Goal: Information Seeking & Learning: Find contact information

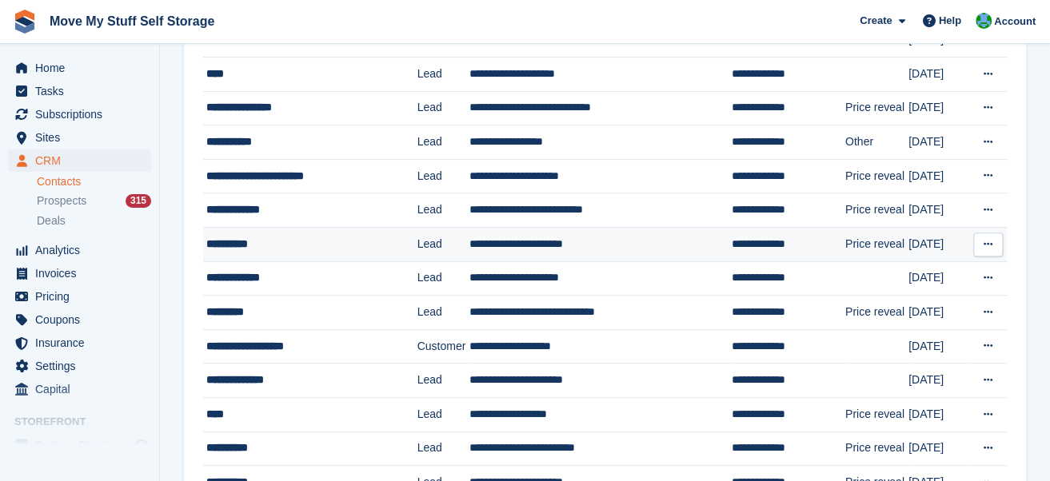
scroll to position [215, 0]
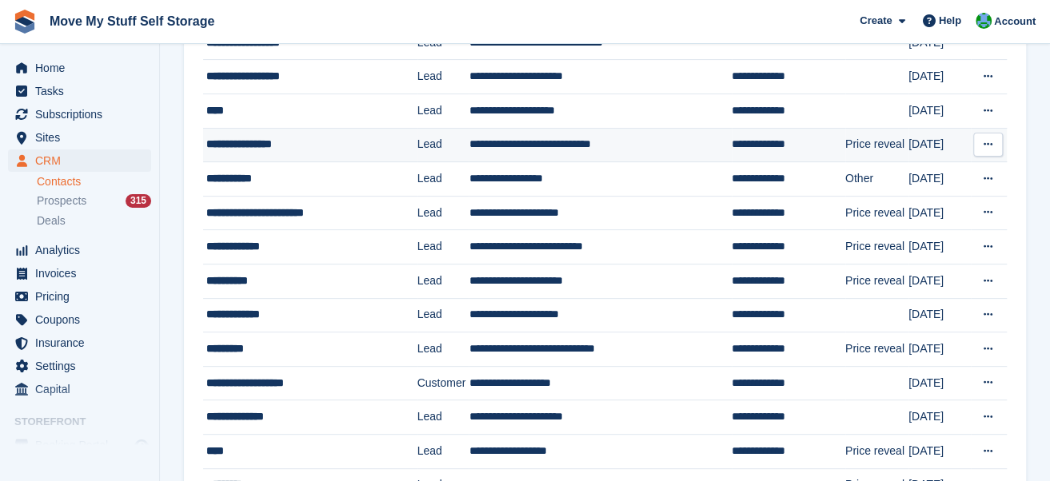
click at [293, 138] on div "**********" at bounding box center [304, 144] width 197 height 17
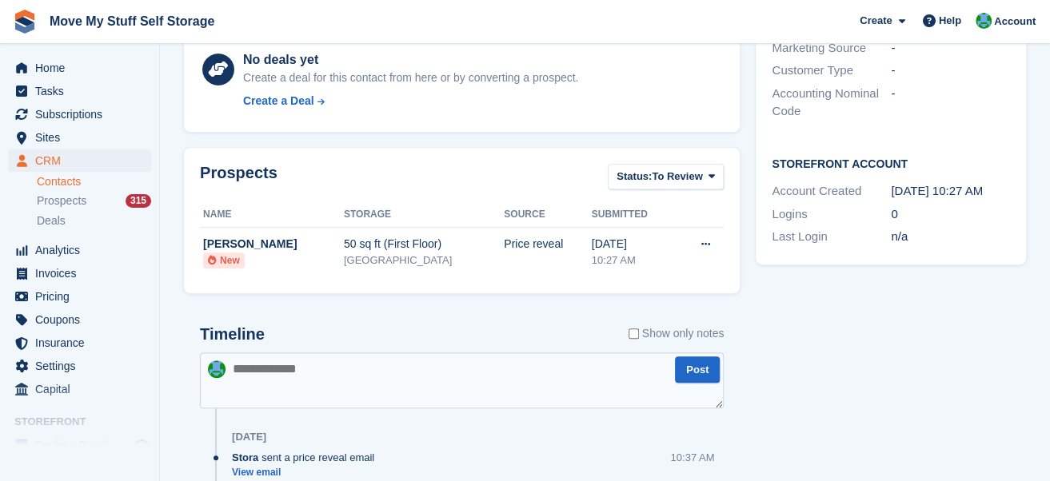
scroll to position [420, 0]
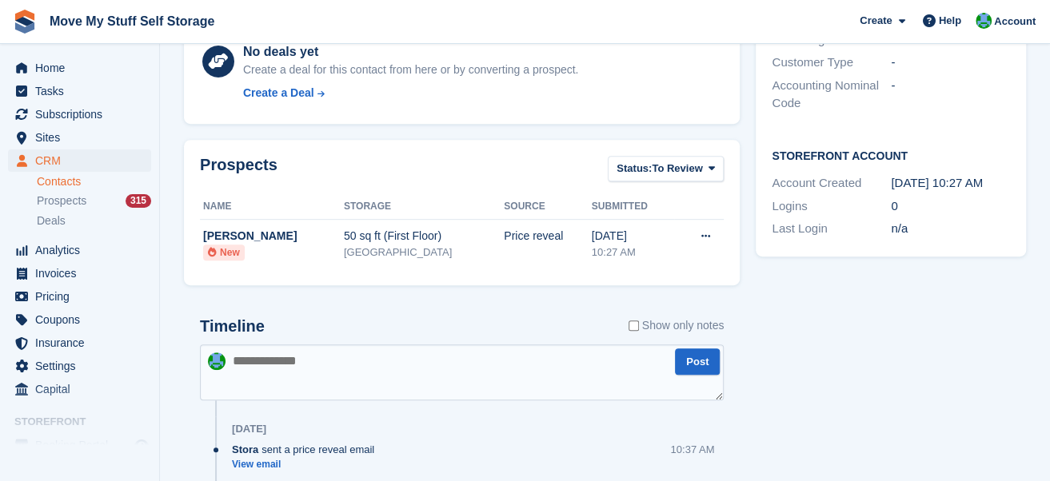
click at [372, 357] on textarea at bounding box center [462, 373] width 524 height 56
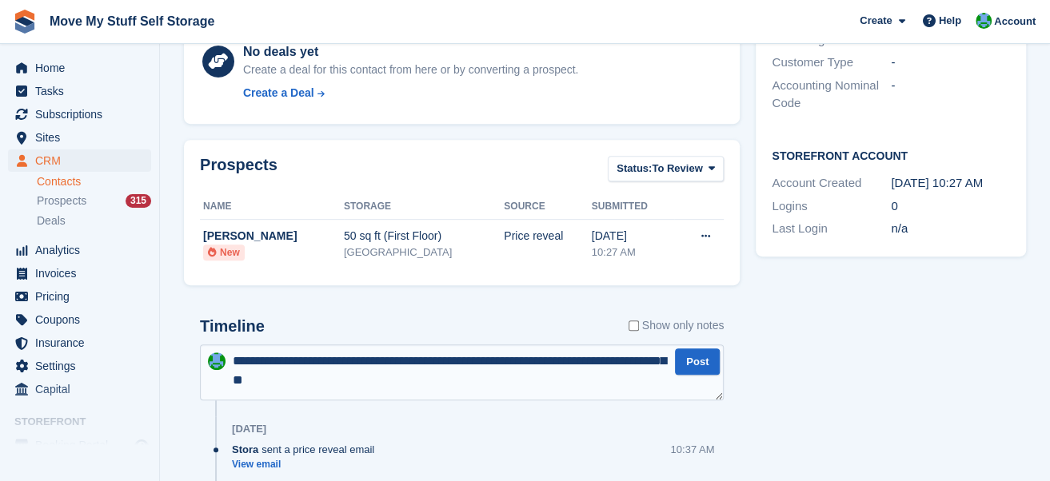
click at [286, 375] on textarea "**********" at bounding box center [462, 373] width 524 height 56
click at [442, 377] on textarea "**********" at bounding box center [462, 373] width 524 height 56
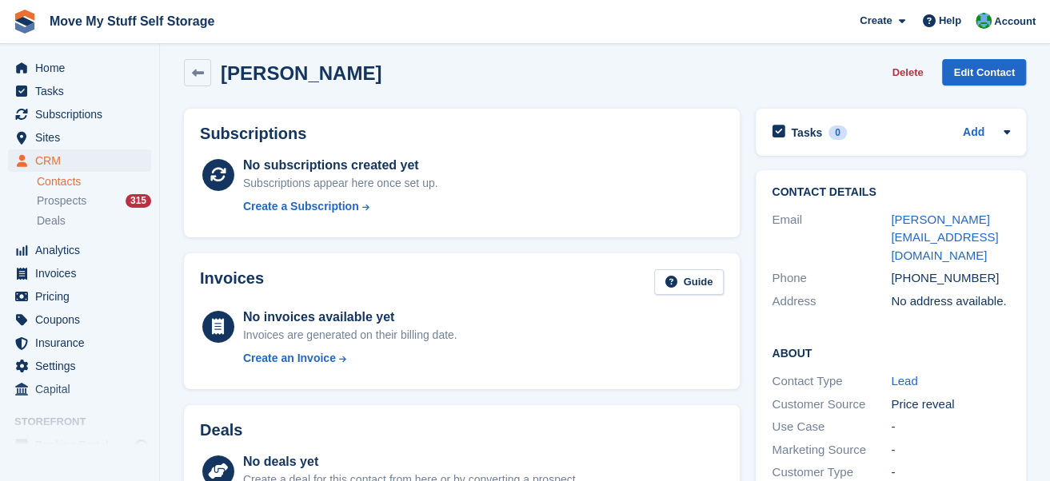
scroll to position [0, 0]
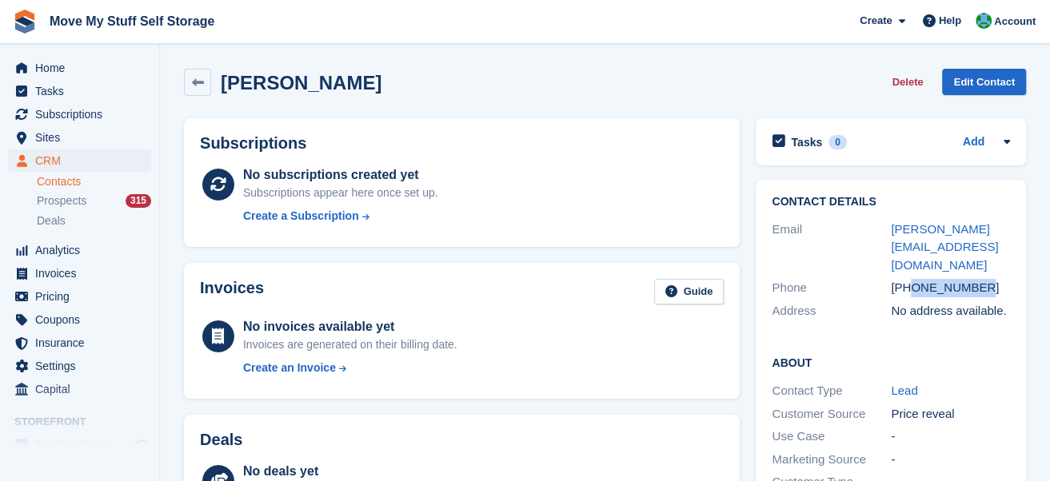
drag, startPoint x: 982, startPoint y: 273, endPoint x: 913, endPoint y: 273, distance: 68.7
click at [913, 279] on div "+447907682691" at bounding box center [950, 288] width 119 height 18
copy div "7907682691"
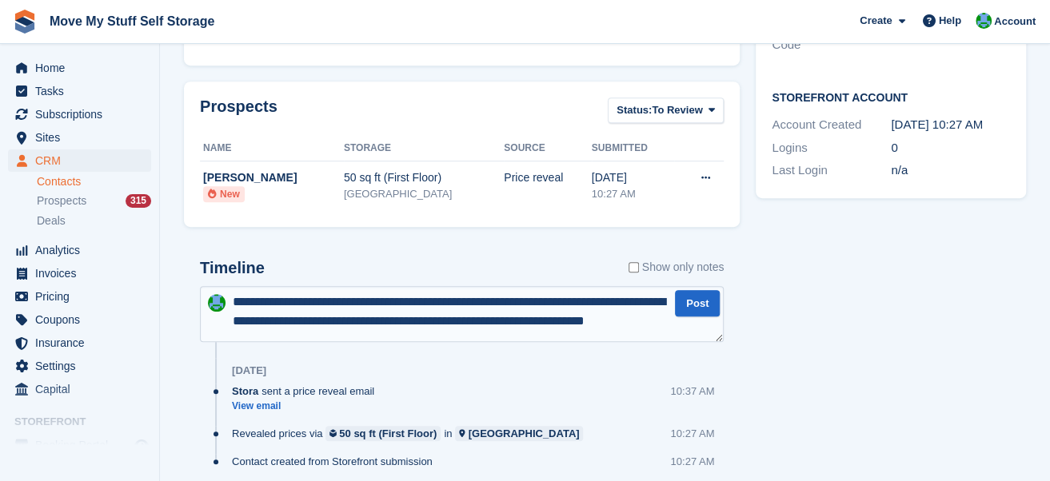
scroll to position [481, 0]
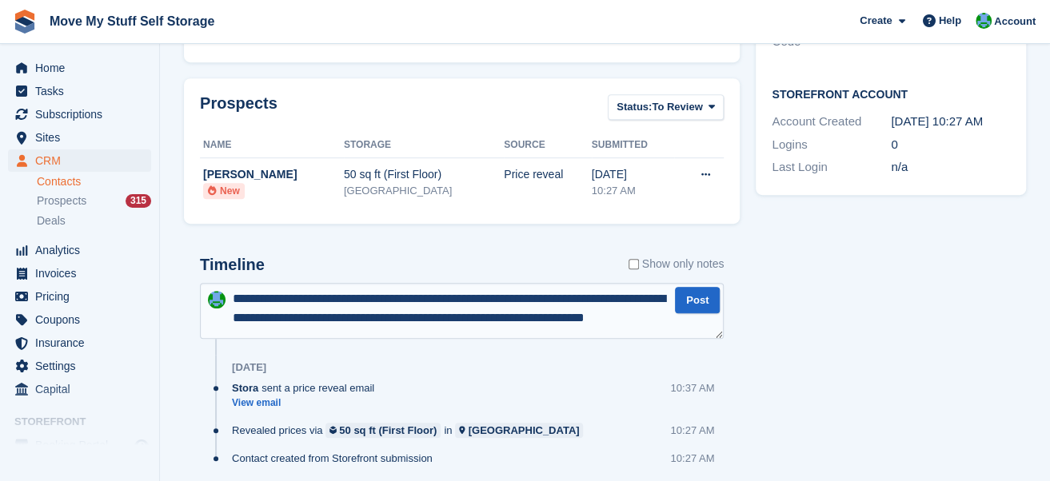
click at [516, 328] on textarea "**********" at bounding box center [462, 310] width 524 height 55
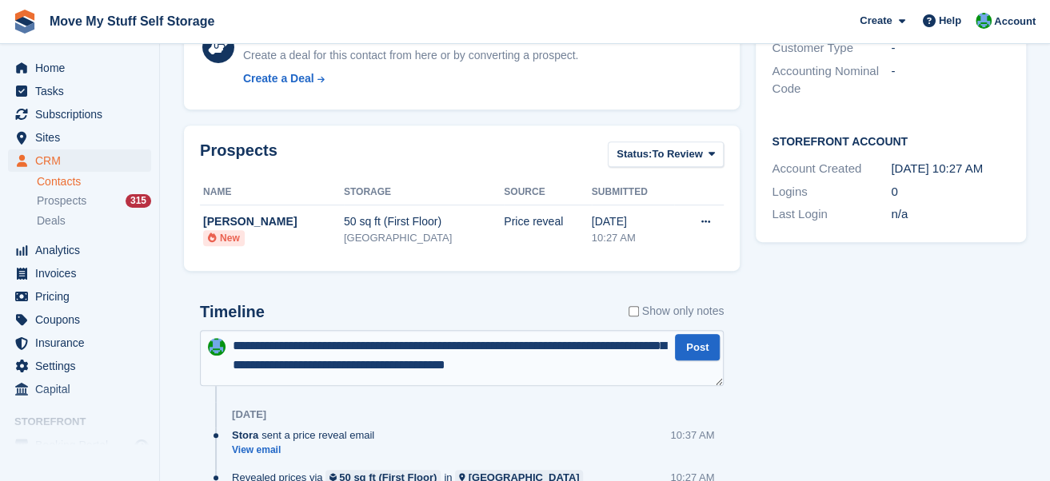
scroll to position [66, 0]
type textarea "**********"
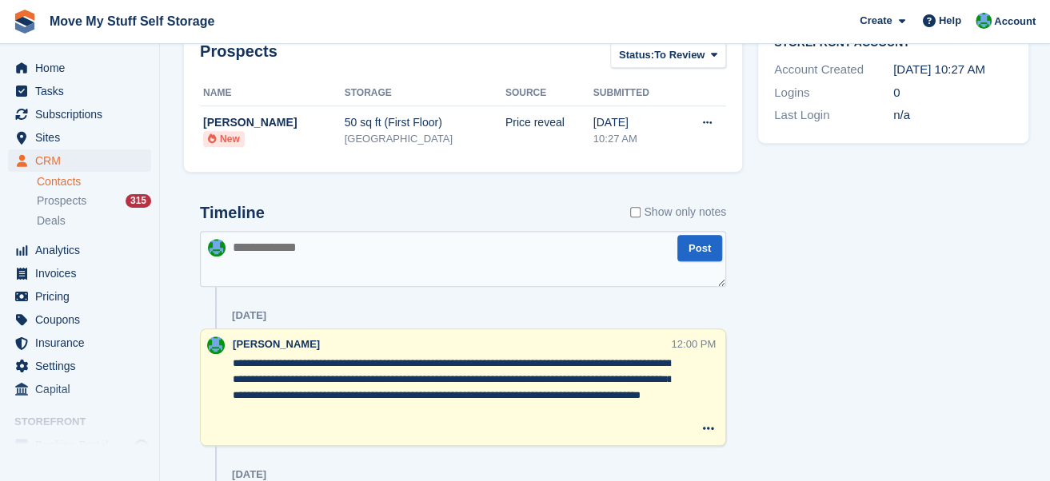
scroll to position [694, 0]
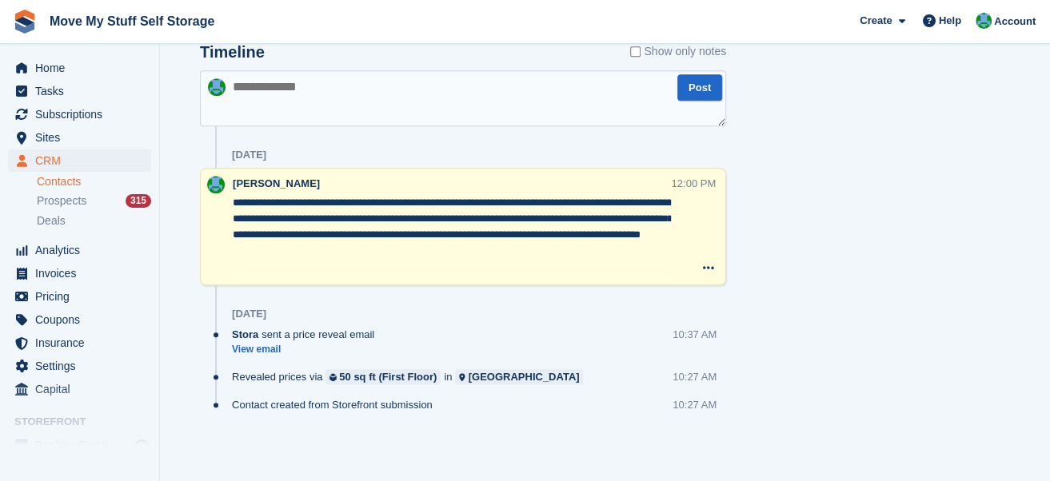
click at [277, 234] on textarea "**********" at bounding box center [452, 235] width 438 height 80
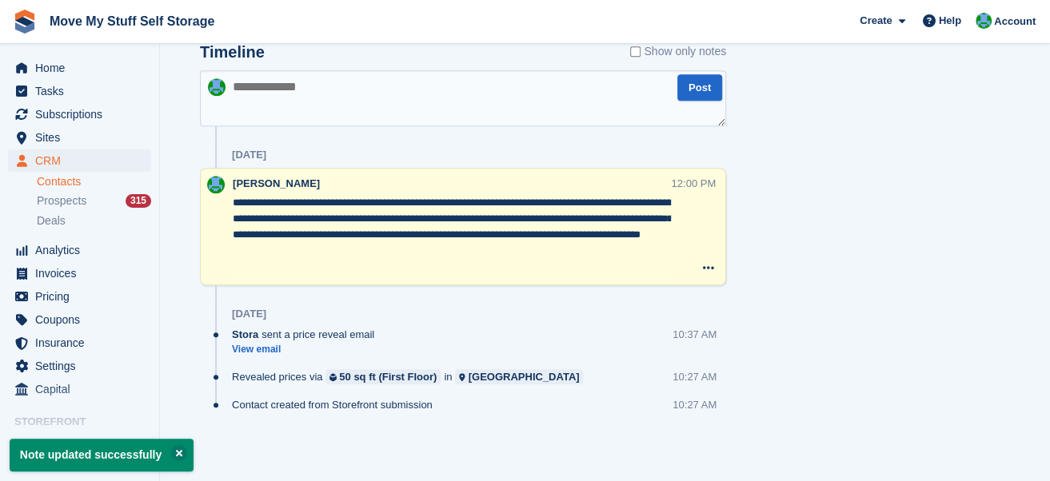
type textarea "**********"
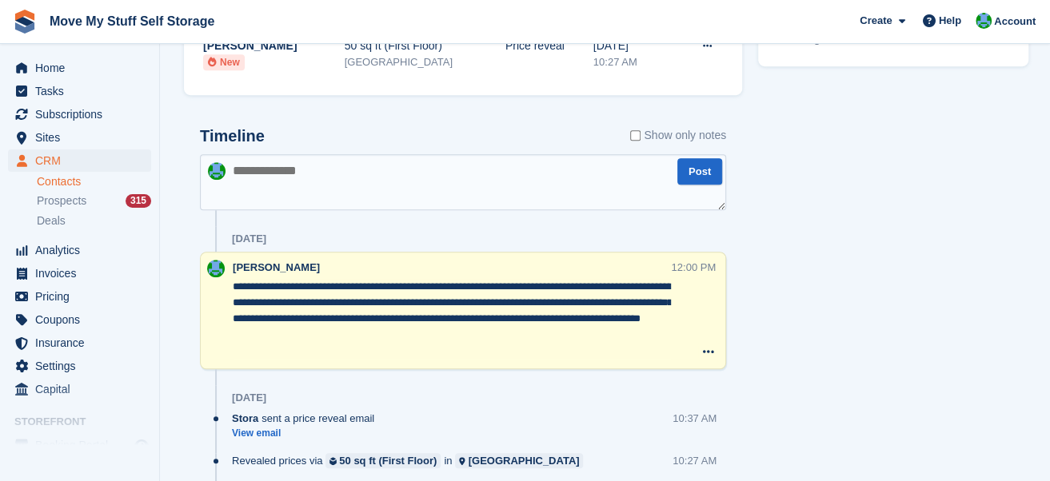
scroll to position [620, 0]
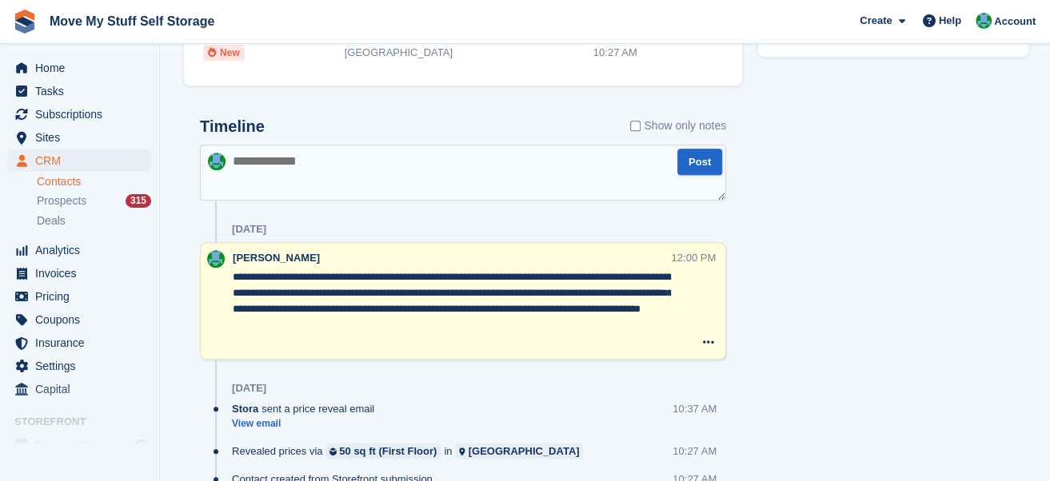
drag, startPoint x: 499, startPoint y: 304, endPoint x: 620, endPoint y: 305, distance: 120.7
click at [620, 305] on textarea "**********" at bounding box center [452, 309] width 438 height 80
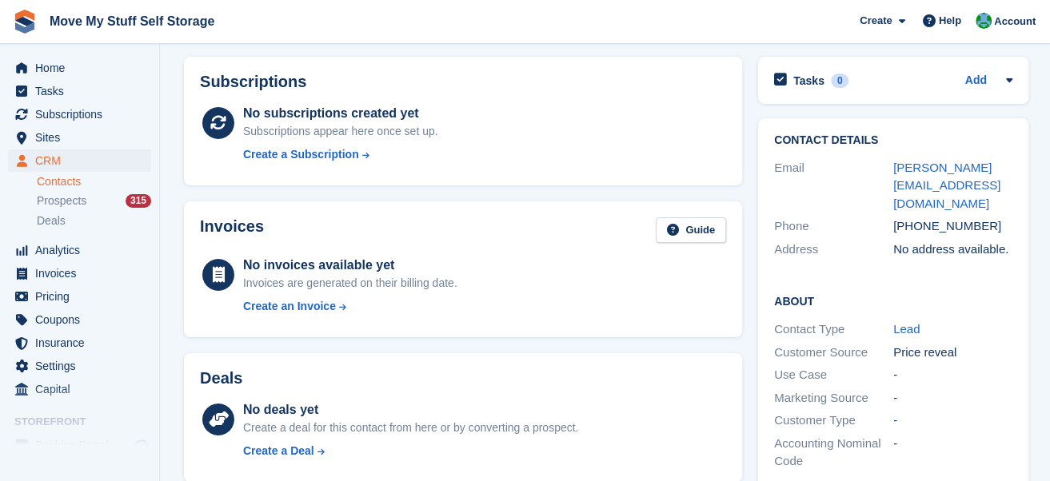
scroll to position [0, 0]
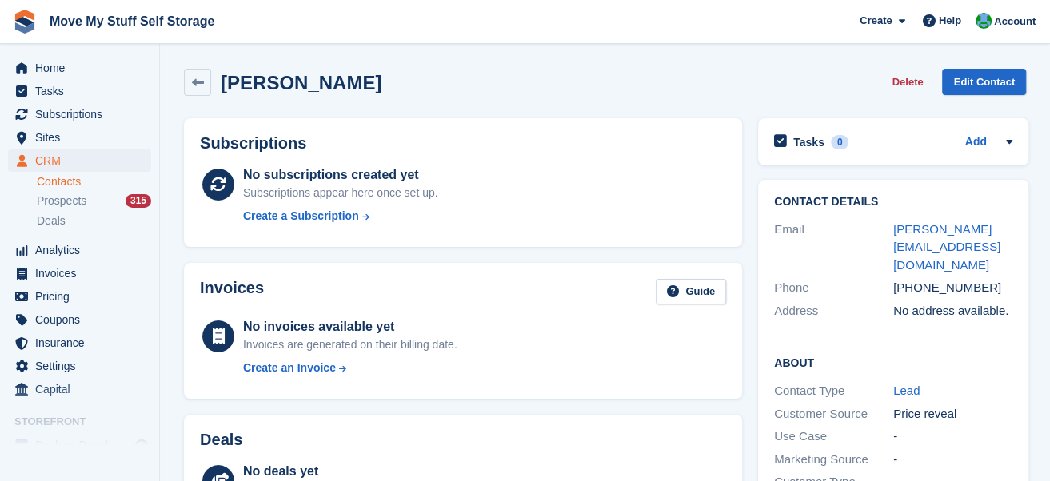
drag, startPoint x: 956, startPoint y: 250, endPoint x: 819, endPoint y: 211, distance: 143.0
drag, startPoint x: 819, startPoint y: 211, endPoint x: 902, endPoint y: 257, distance: 94.8
click at [857, 279] on div "Phone" at bounding box center [833, 288] width 119 height 18
drag, startPoint x: 950, startPoint y: 247, endPoint x: 879, endPoint y: 230, distance: 73.9
click at [879, 230] on div "Email samantha.cordall@hotmail.co.uk" at bounding box center [893, 247] width 238 height 59
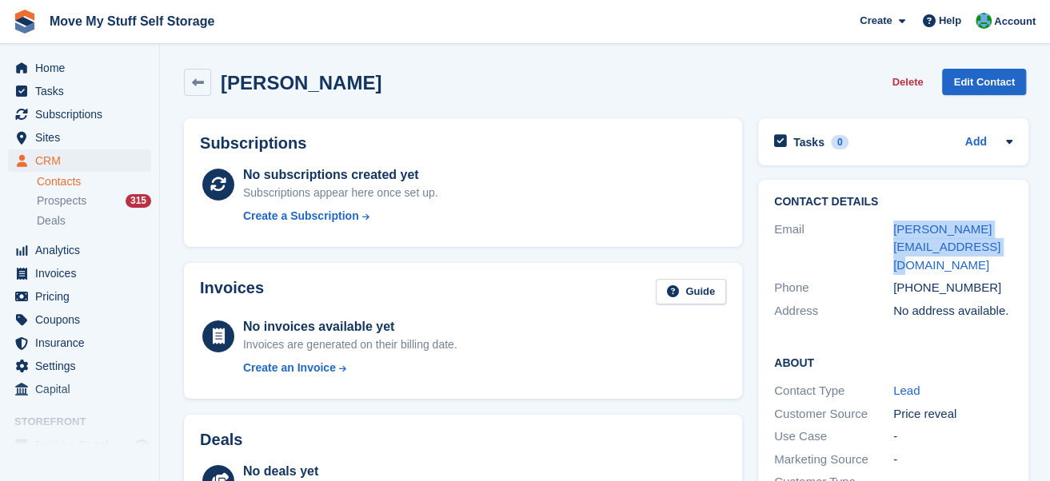
copy div "samantha.cordall@hotmail.co.uk"
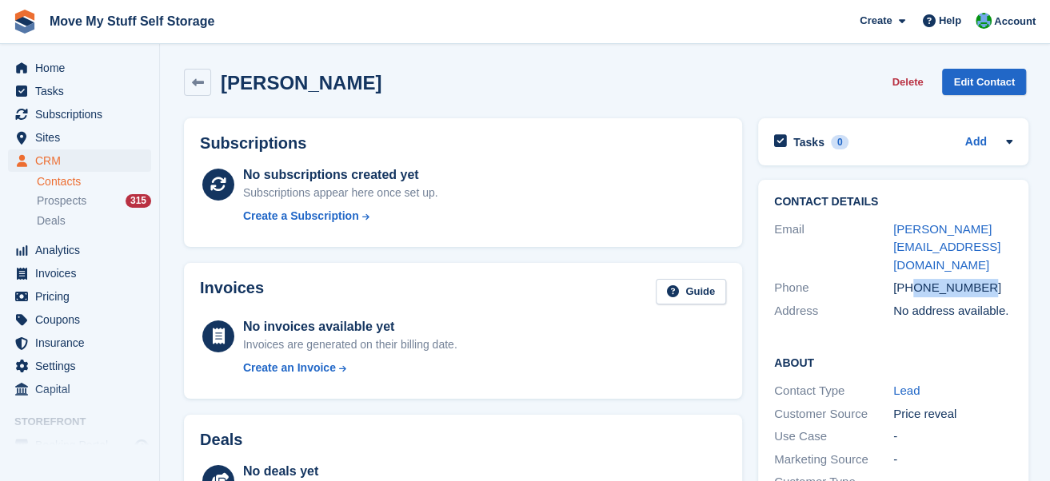
drag, startPoint x: 981, startPoint y: 269, endPoint x: 915, endPoint y: 270, distance: 66.4
click at [915, 279] on div "+447907682691" at bounding box center [952, 288] width 119 height 18
copy div "7907682691"
click at [75, 174] on link "Contacts" at bounding box center [94, 181] width 114 height 15
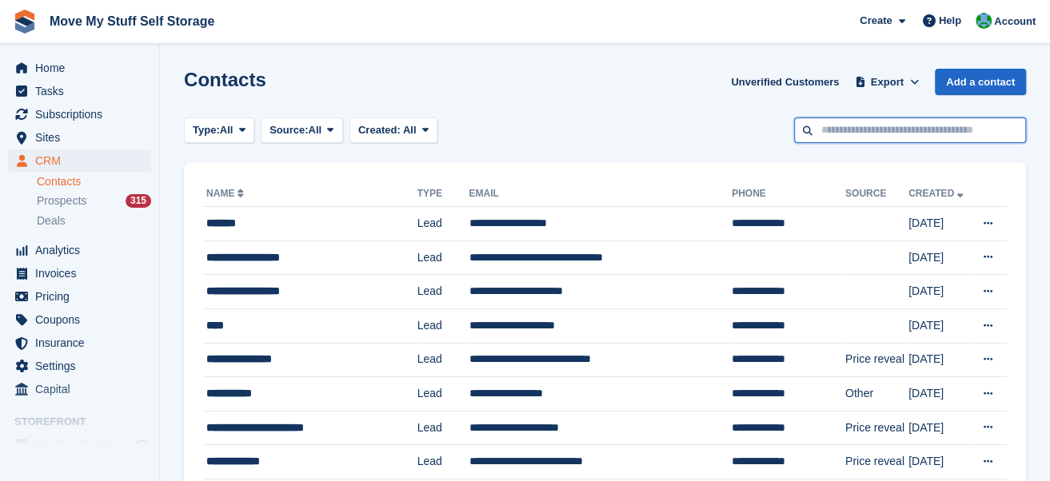
click at [889, 137] on input "text" at bounding box center [910, 131] width 232 height 26
type input "********"
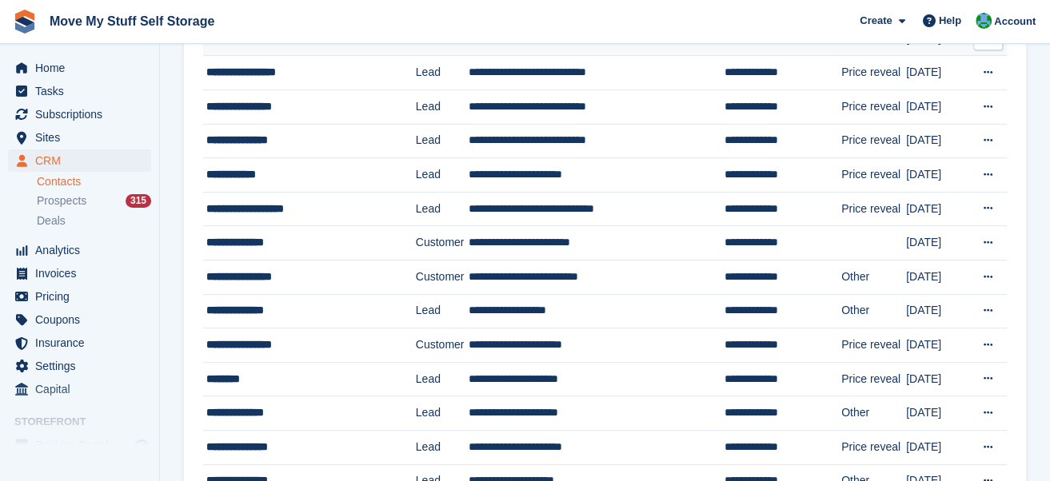
scroll to position [232, 0]
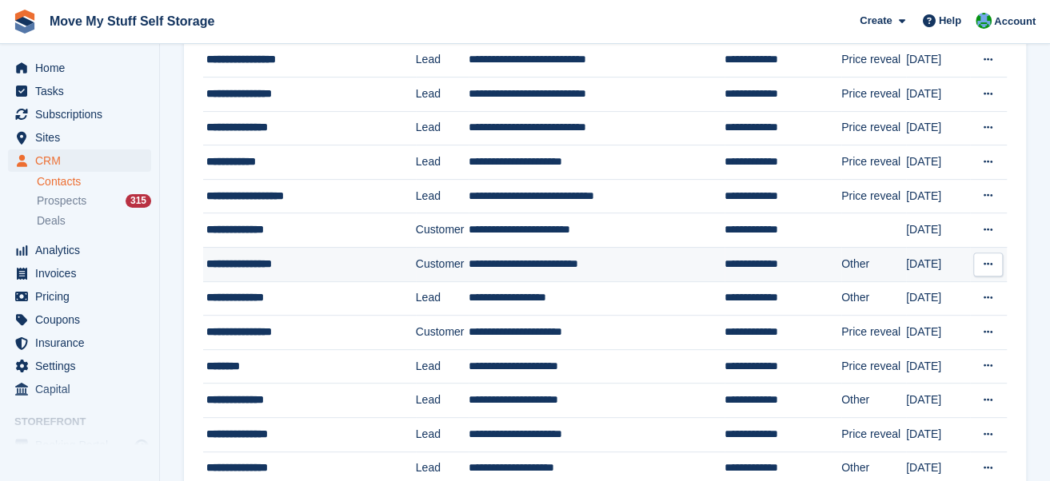
click at [333, 260] on div "**********" at bounding box center [301, 264] width 190 height 17
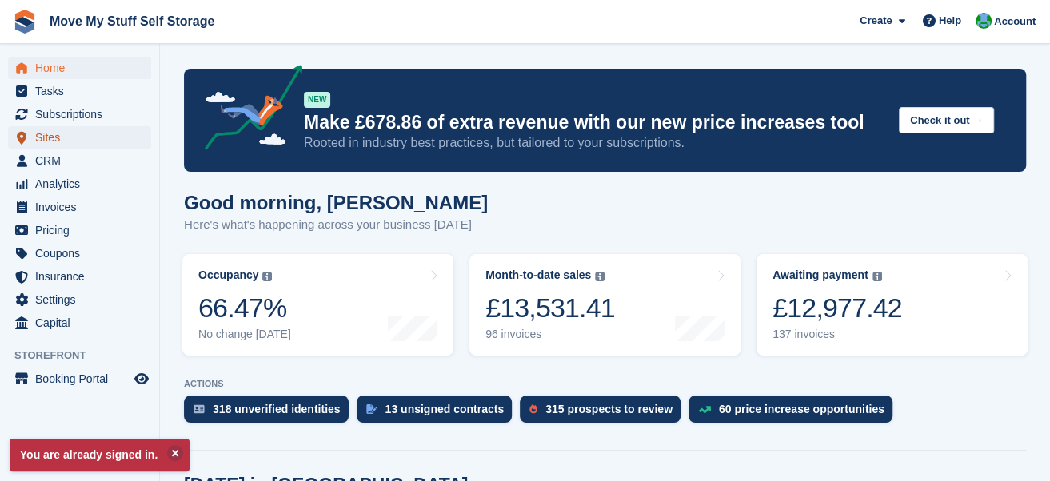
click at [67, 137] on span "Sites" at bounding box center [83, 137] width 96 height 22
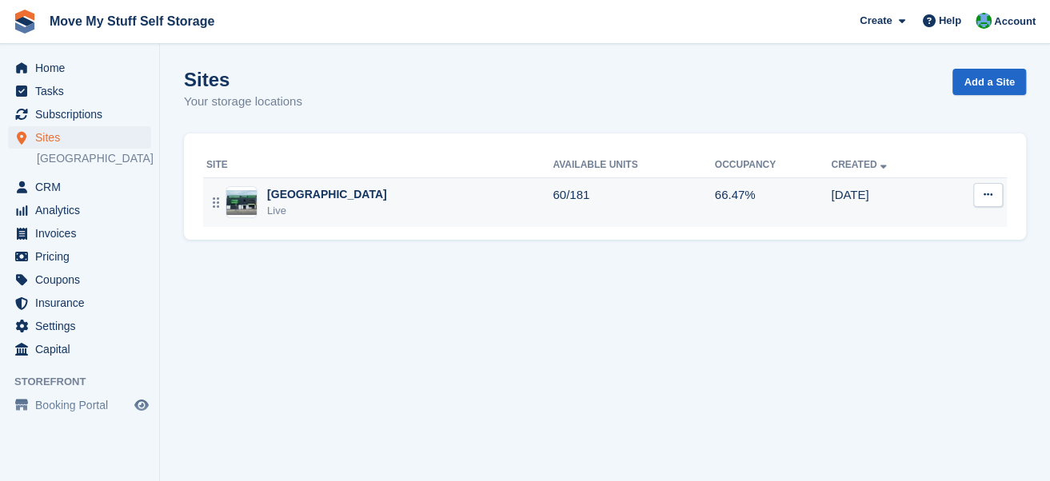
click at [338, 205] on div "Live" at bounding box center [327, 211] width 120 height 16
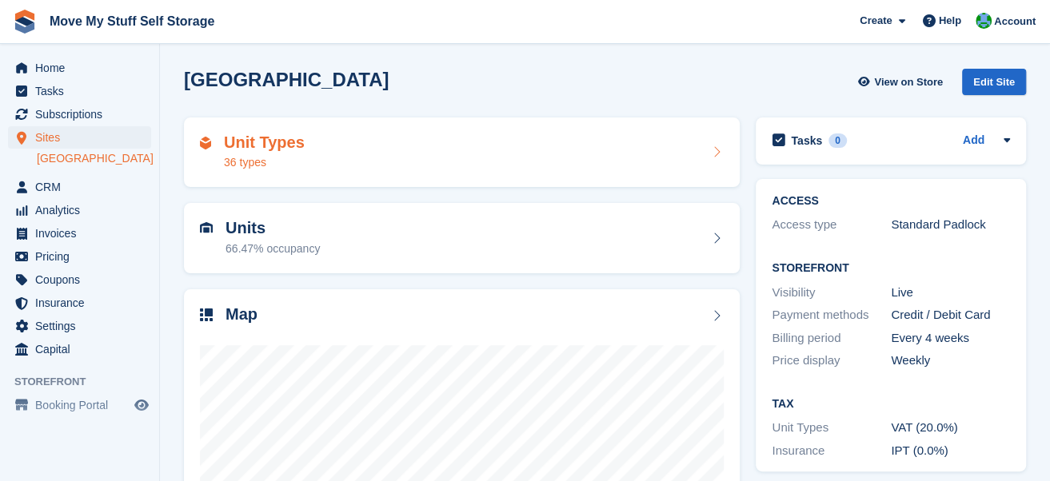
click at [344, 172] on div "Unit Types 36 types" at bounding box center [462, 153] width 556 height 70
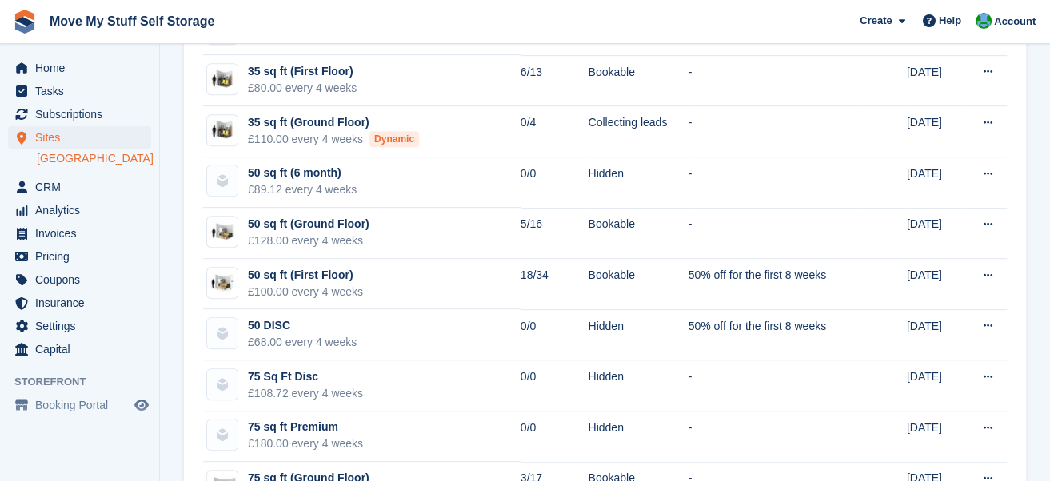
scroll to position [444, 0]
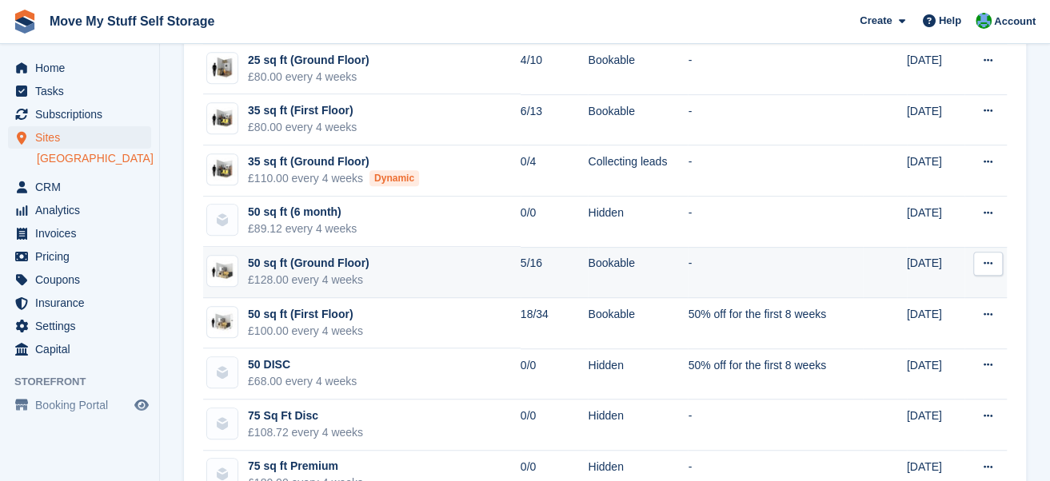
scroll to position [441, 0]
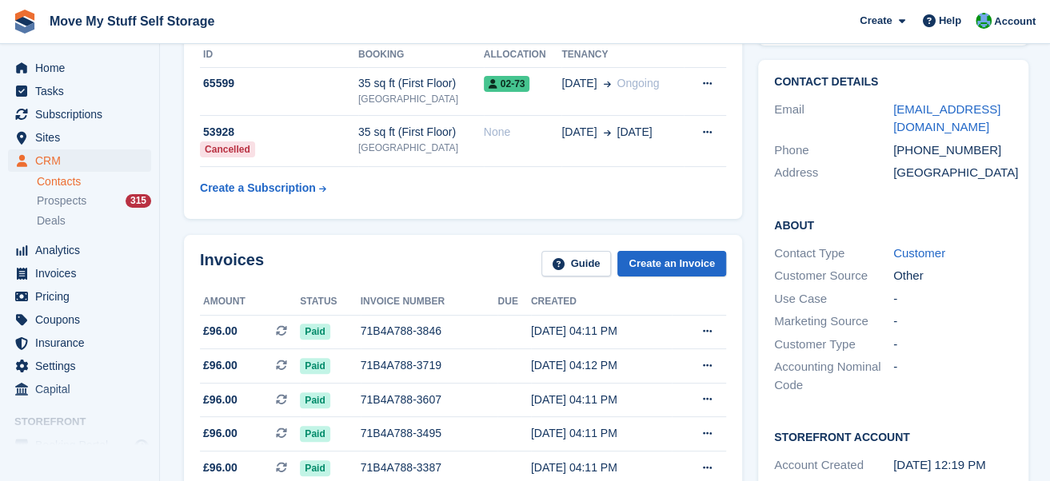
scroll to position [137, 0]
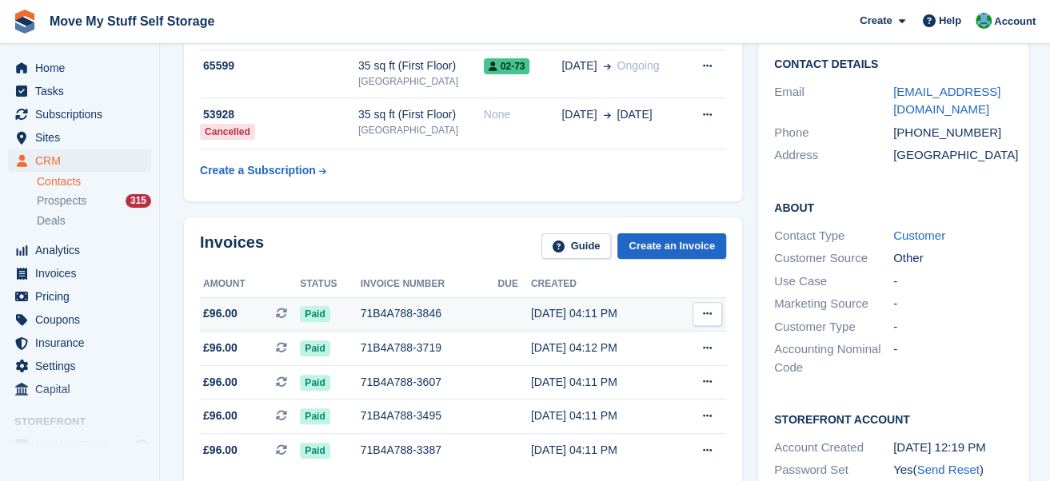
click at [352, 309] on div "Paid" at bounding box center [330, 313] width 60 height 17
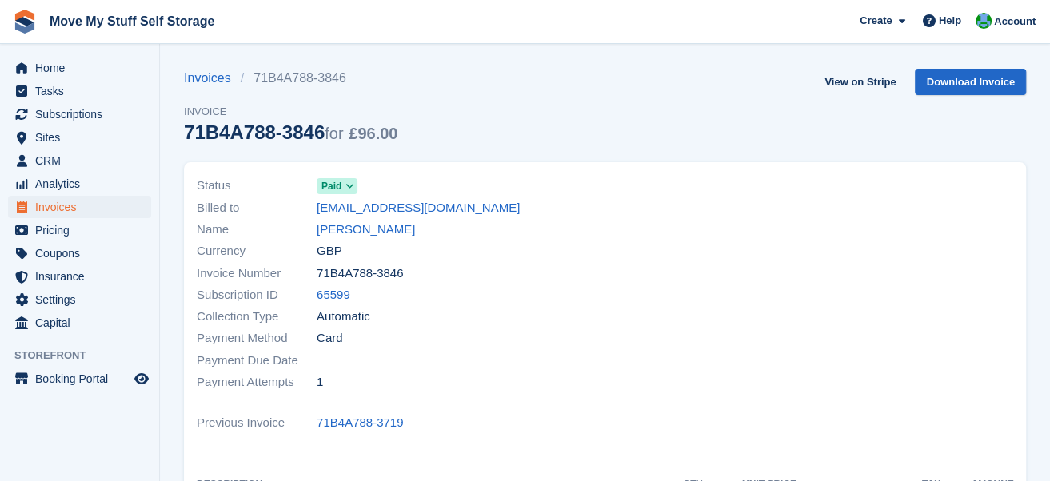
click at [328, 193] on span "Paid" at bounding box center [331, 186] width 20 height 14
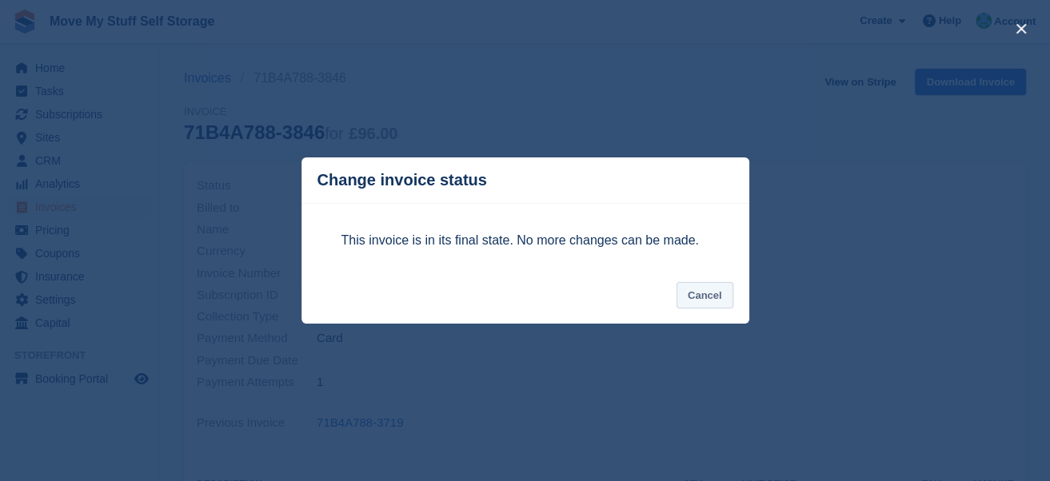
click at [700, 302] on button "Cancel" at bounding box center [704, 295] width 57 height 26
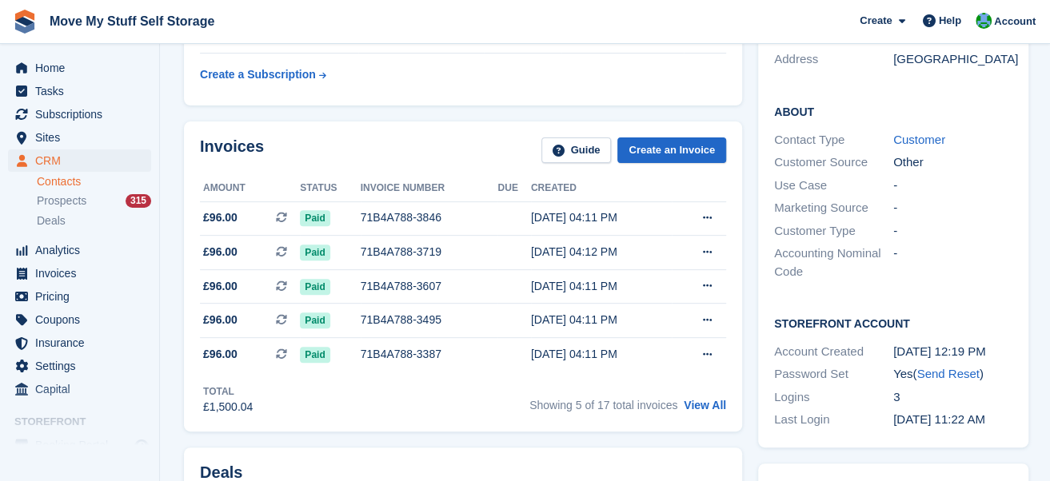
scroll to position [252, 0]
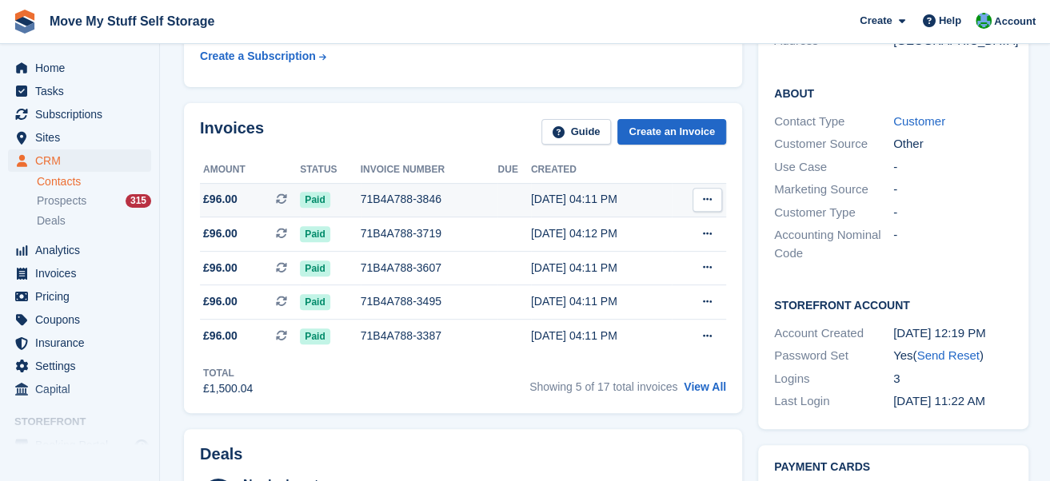
click at [389, 199] on div "71B4A788-3846" at bounding box center [429, 199] width 137 height 17
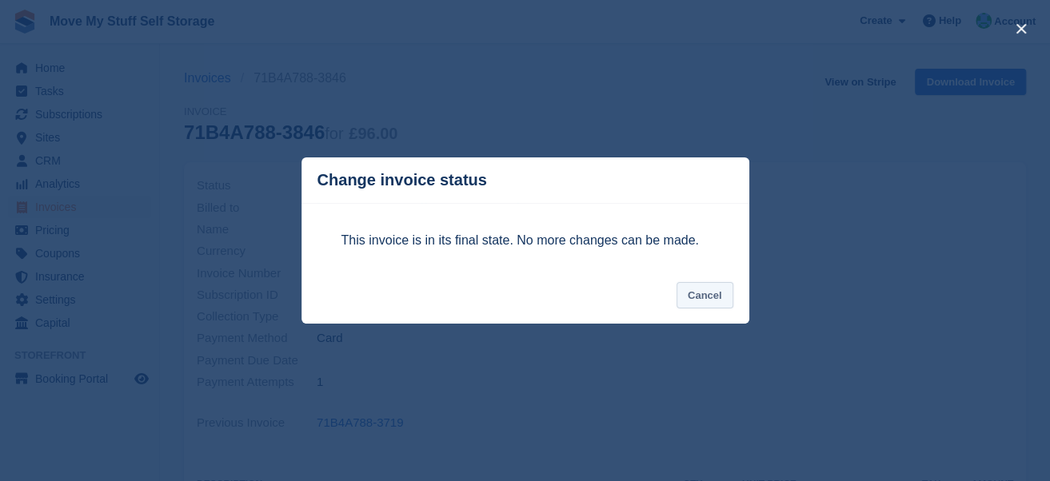
click at [710, 293] on button "Cancel" at bounding box center [704, 295] width 57 height 26
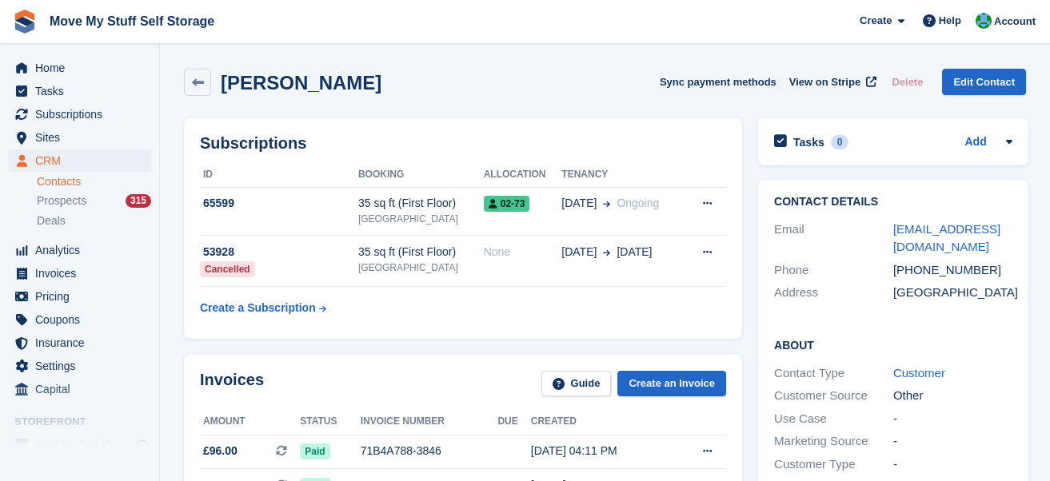
scroll to position [252, 0]
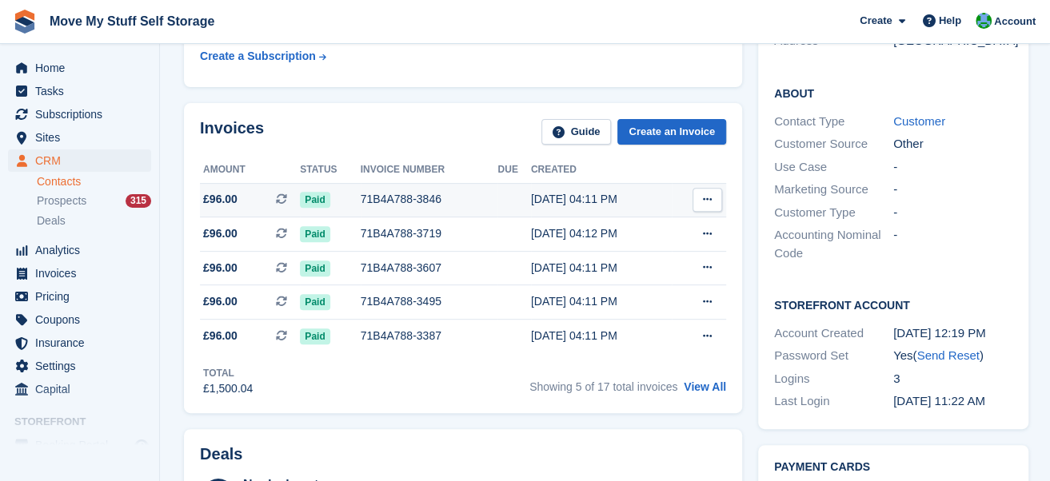
click at [704, 198] on icon at bounding box center [707, 199] width 9 height 10
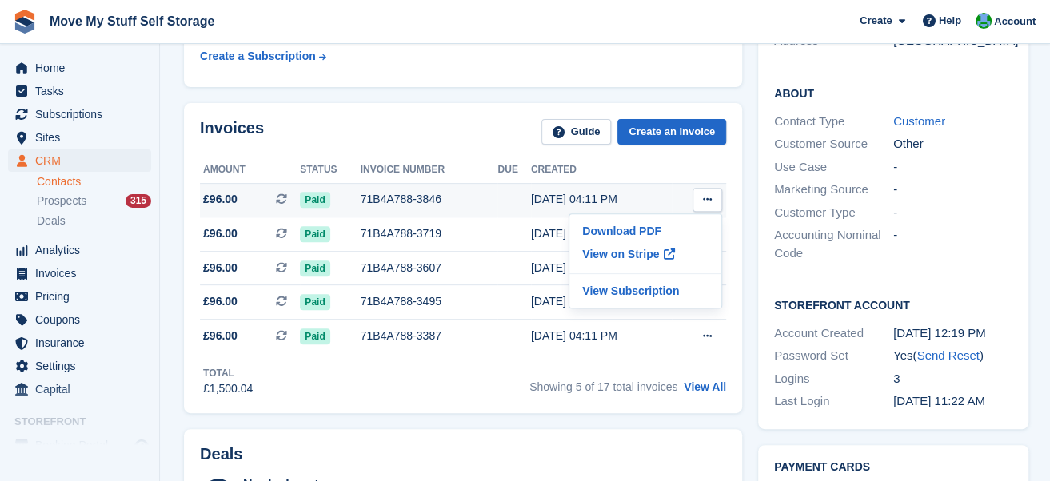
click at [704, 198] on icon at bounding box center [707, 199] width 9 height 10
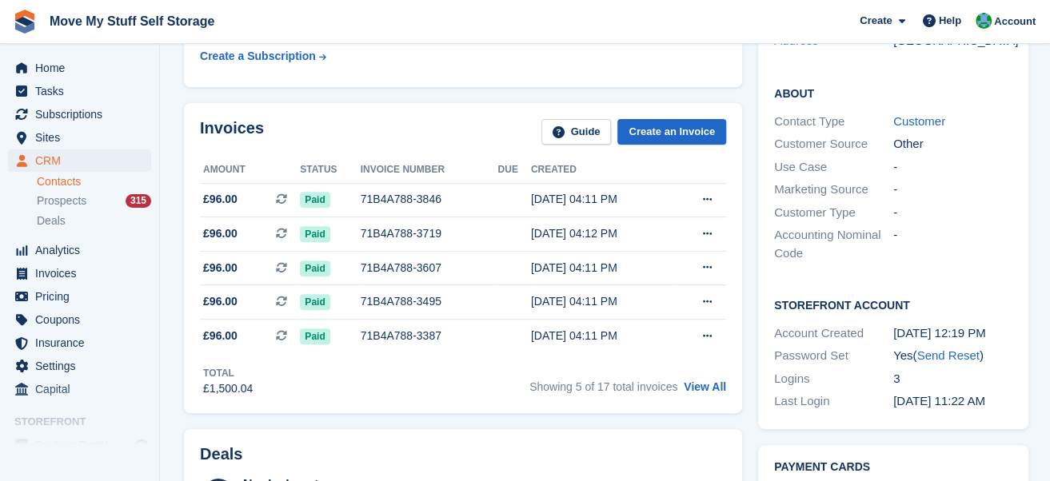
click at [72, 186] on link "Contacts" at bounding box center [94, 181] width 114 height 15
